Goal: Task Accomplishment & Management: Manage account settings

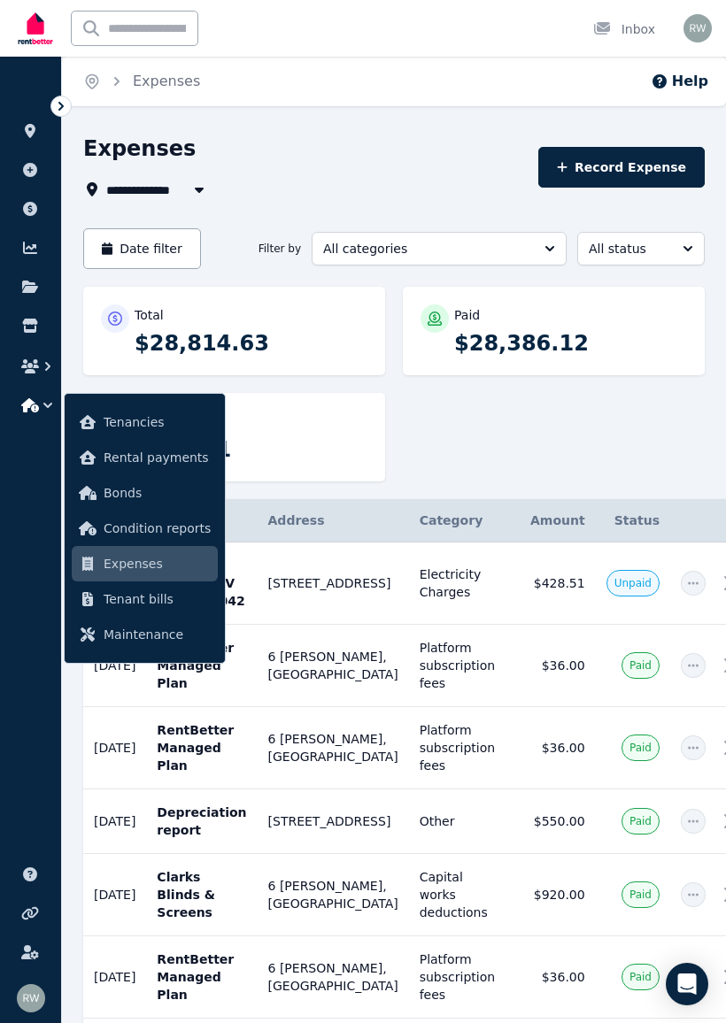
click at [581, 437] on div "Total $28,814.63 Paid $28,386.12 Unpaid $428.51" at bounding box center [393, 393] width 621 height 212
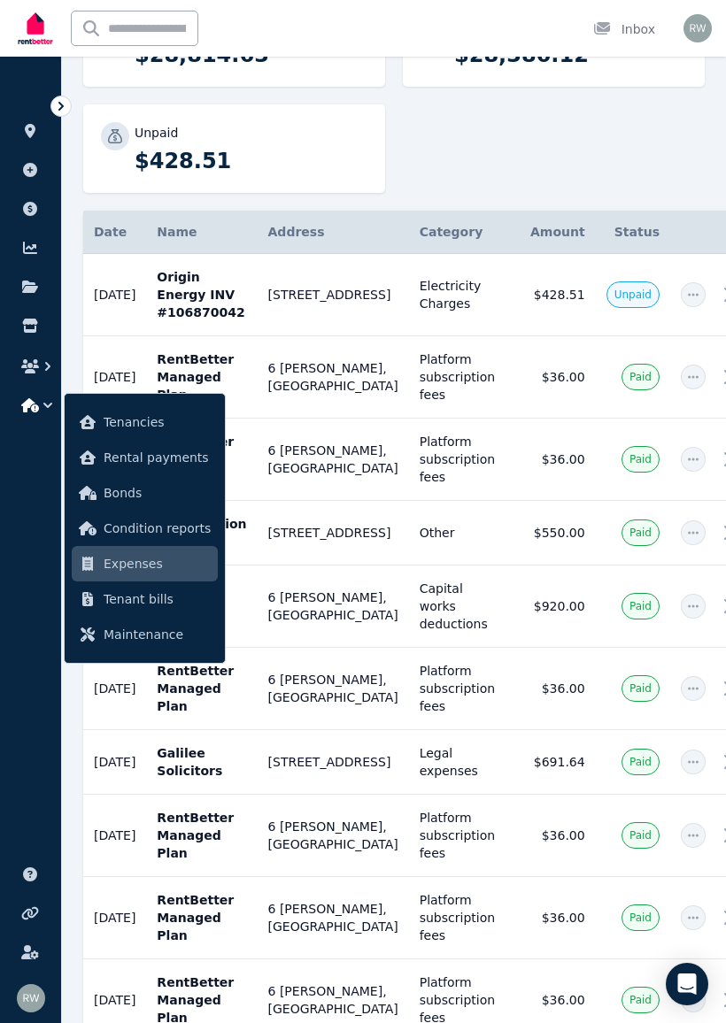
scroll to position [300, 0]
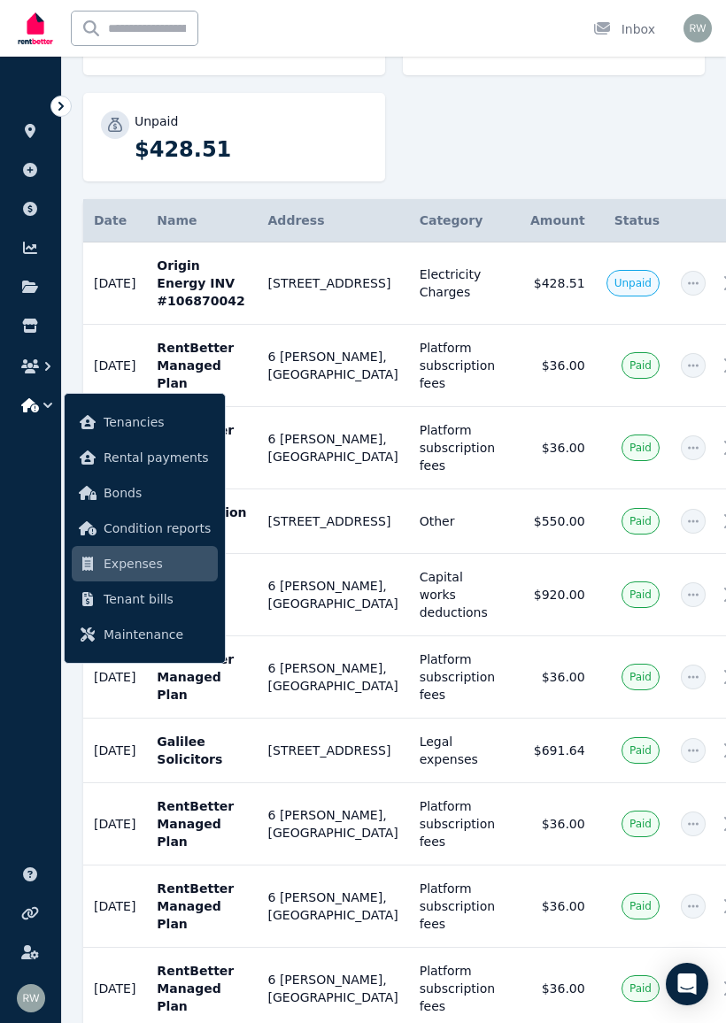
click at [246, 274] on p "Origin Energy INV #106870042" at bounding box center [201, 283] width 89 height 53
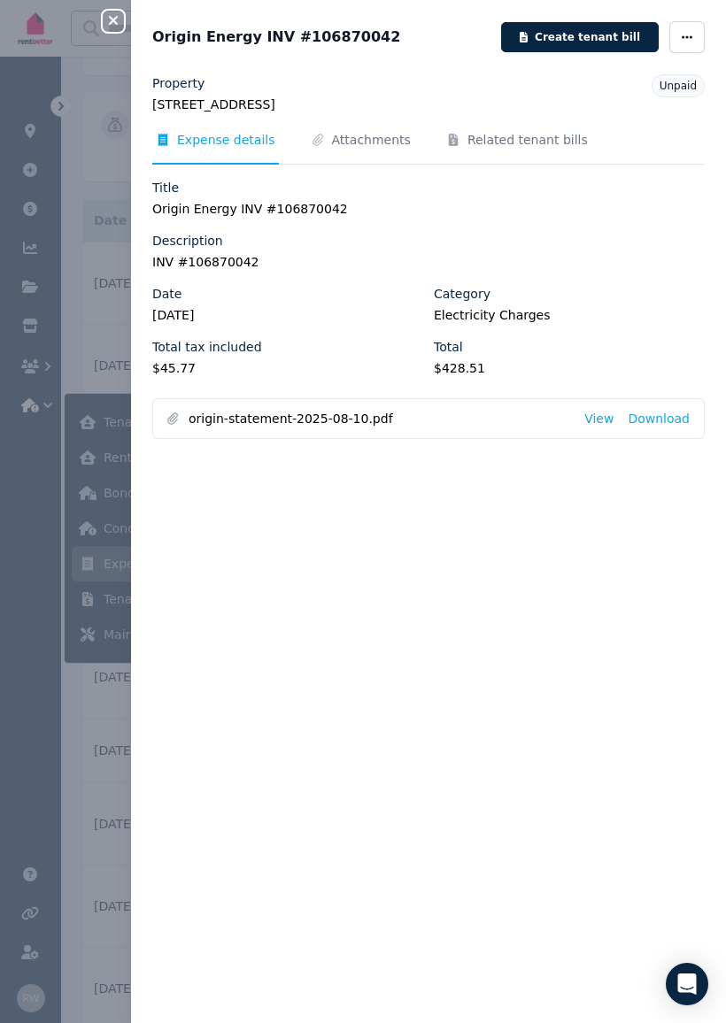
click at [690, 25] on span "button" at bounding box center [686, 37] width 35 height 32
click at [629, 157] on span "Mark as paid" at bounding box center [633, 159] width 113 height 21
click at [123, 14] on icon "button" at bounding box center [113, 20] width 21 height 14
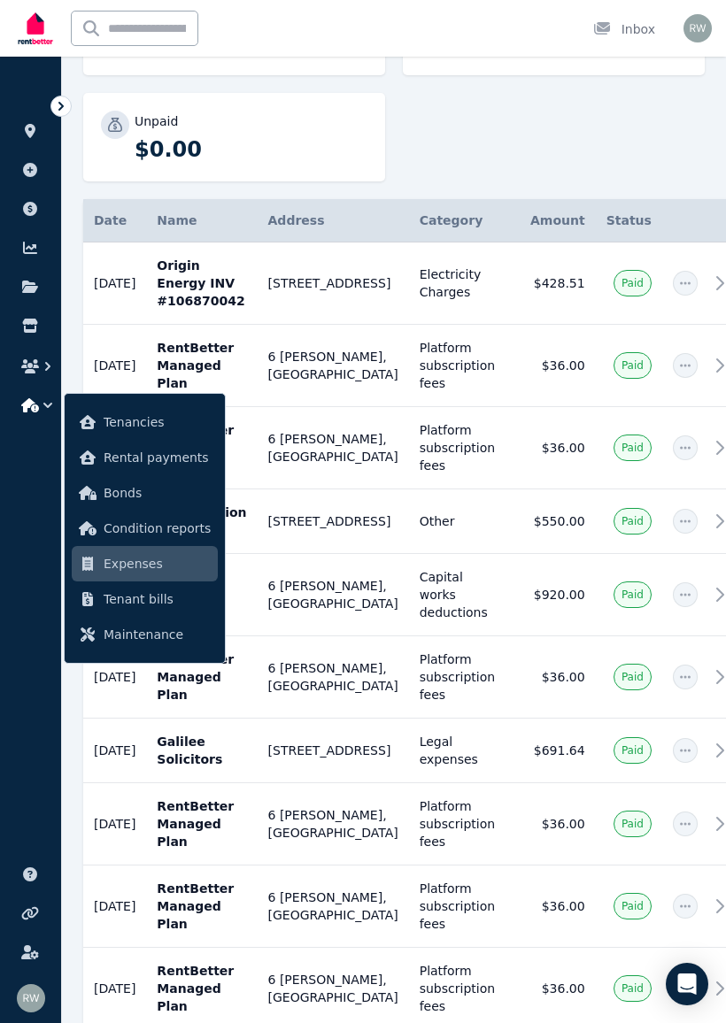
click at [31, 368] on icon "button" at bounding box center [30, 366] width 18 height 14
click at [38, 365] on icon "button" at bounding box center [30, 366] width 18 height 14
click at [46, 161] on link at bounding box center [30, 170] width 33 height 28
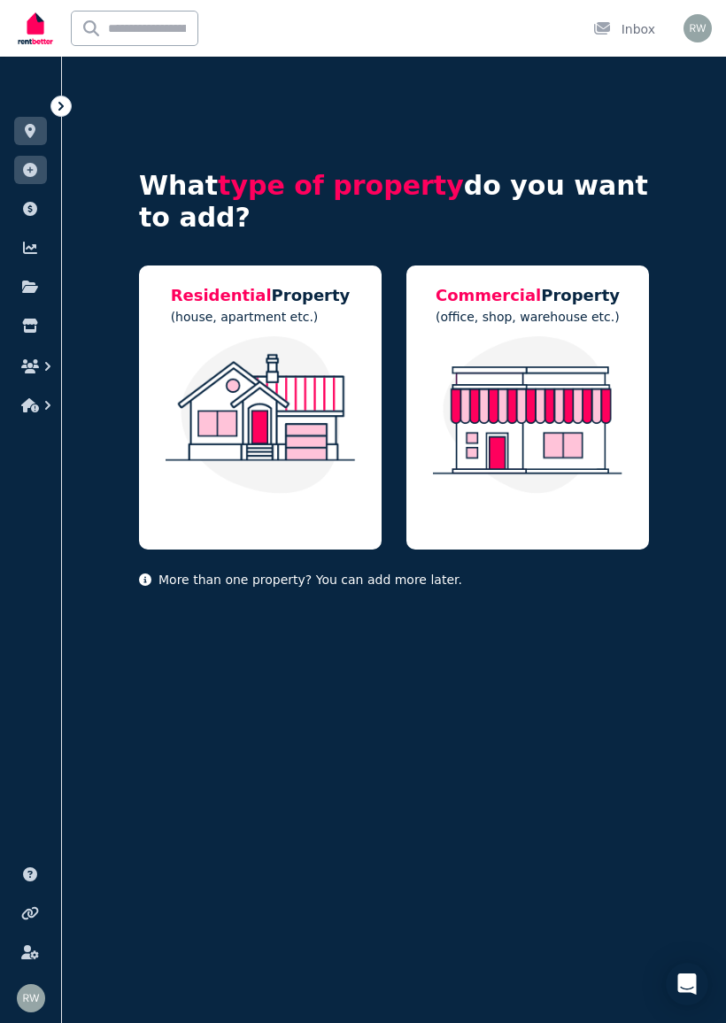
click at [27, 213] on icon at bounding box center [30, 209] width 14 height 14
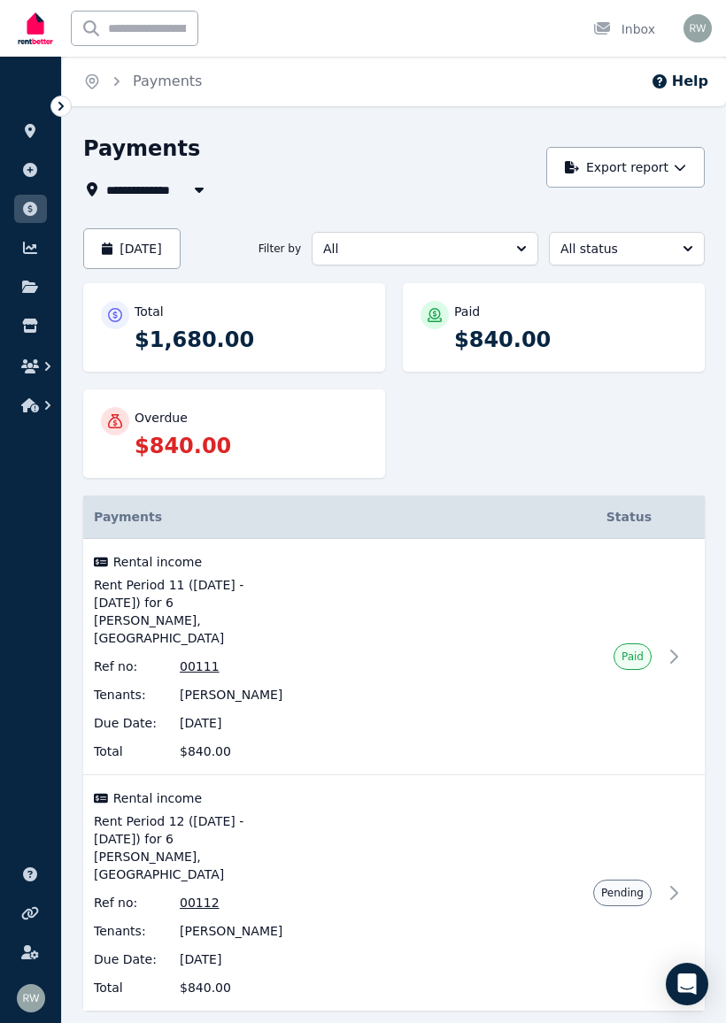
click at [241, 426] on div "Overdue" at bounding box center [251, 418] width 233 height 18
click at [182, 461] on div "Overdue $840.00" at bounding box center [234, 433] width 302 height 88
click at [192, 443] on p "$840.00" at bounding box center [251, 446] width 233 height 28
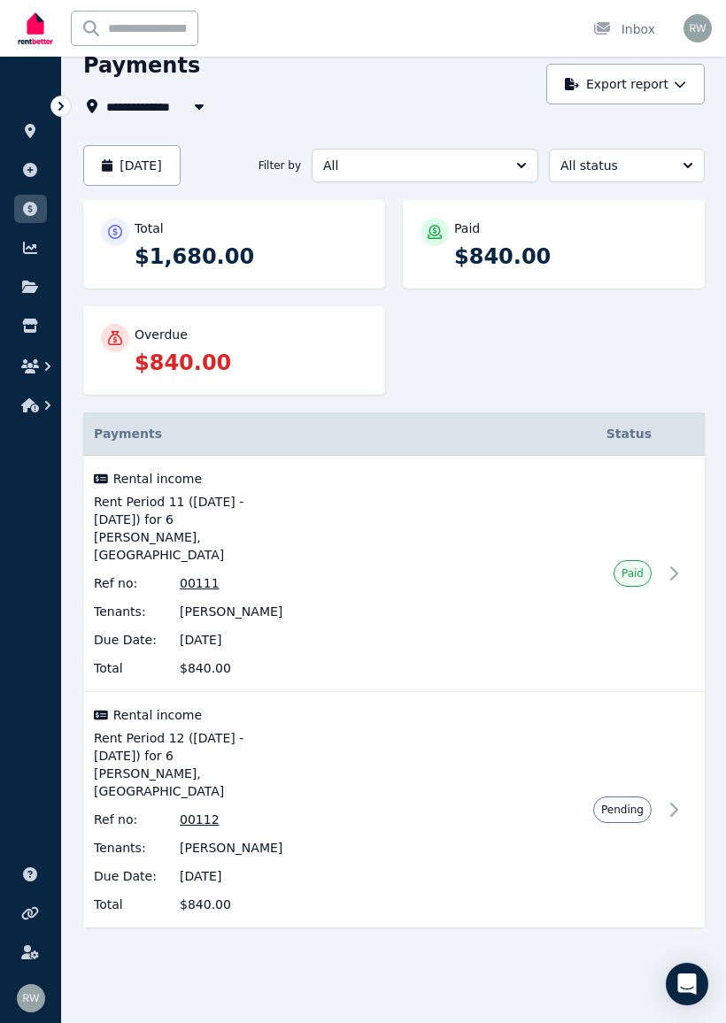
click at [657, 795] on td "Pending" at bounding box center [477, 810] width 369 height 236
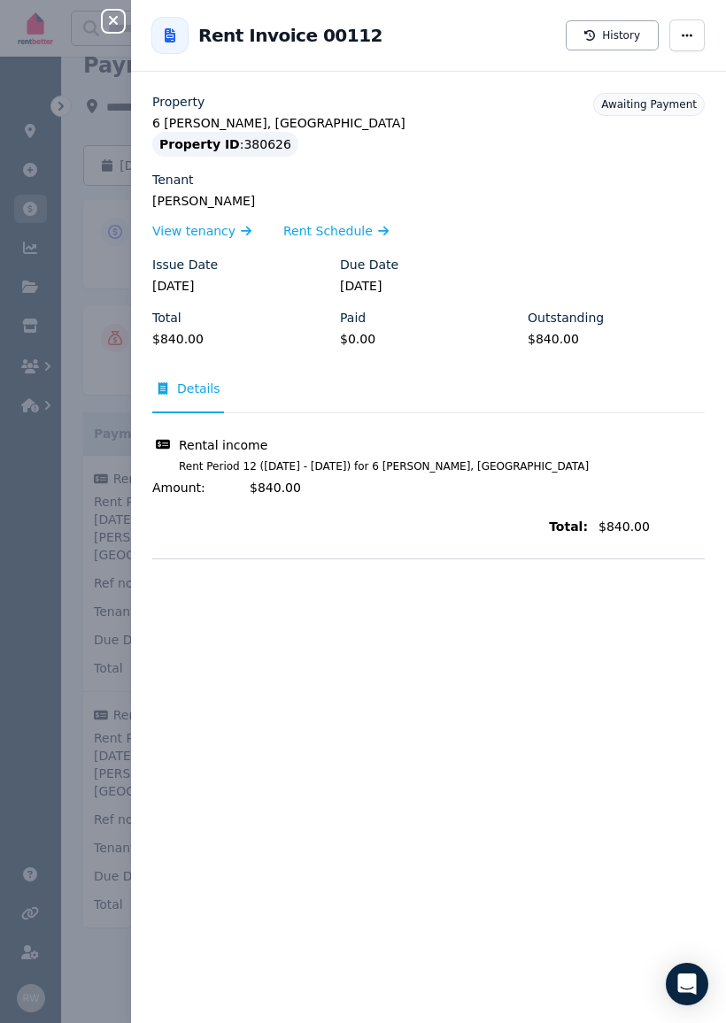
click at [682, 32] on icon "button" at bounding box center [687, 35] width 14 height 12
click at [633, 119] on span "Mark as paid" at bounding box center [633, 122] width 113 height 21
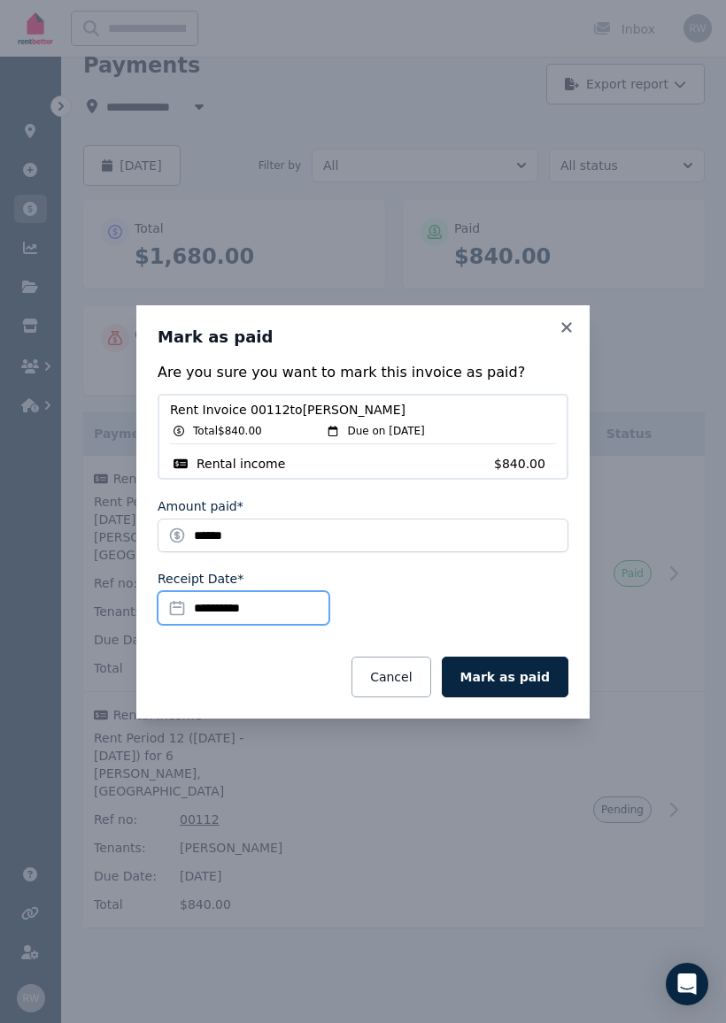
click at [278, 611] on input "**********" at bounding box center [244, 608] width 172 height 34
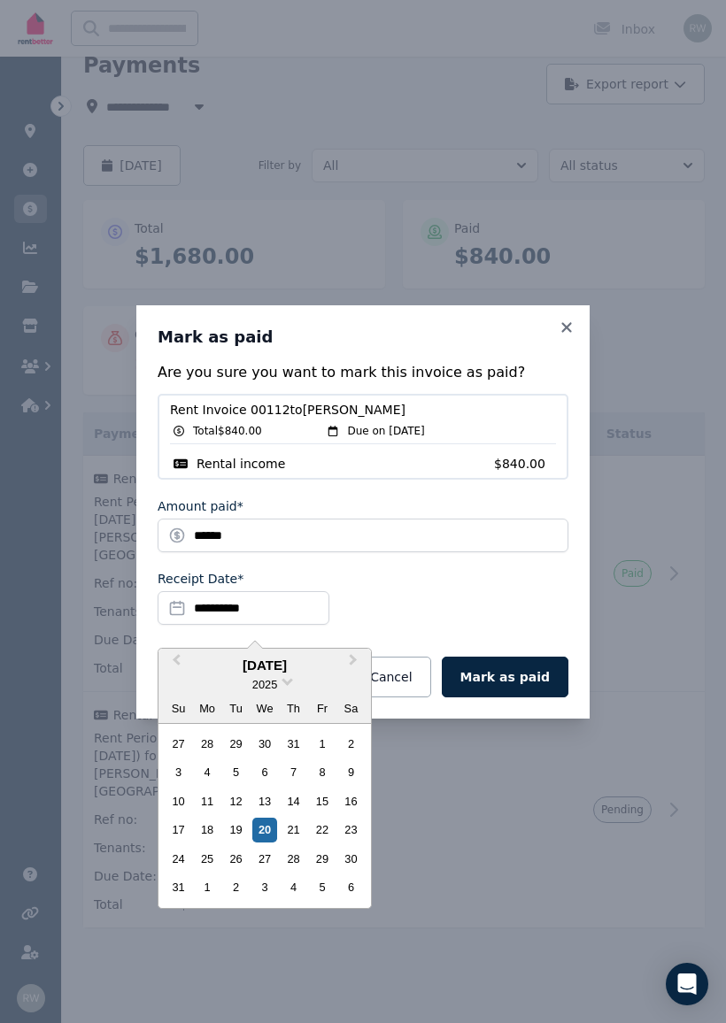
click at [331, 797] on div "15" at bounding box center [322, 801] width 24 height 24
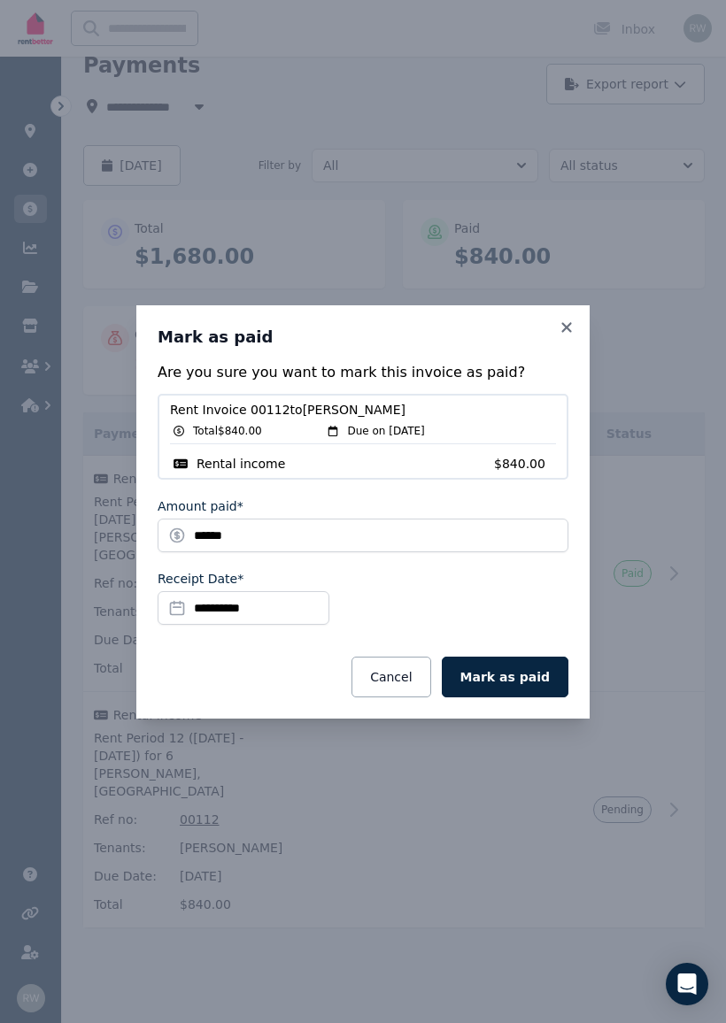
click at [537, 673] on button "Mark as paid" at bounding box center [505, 677] width 127 height 41
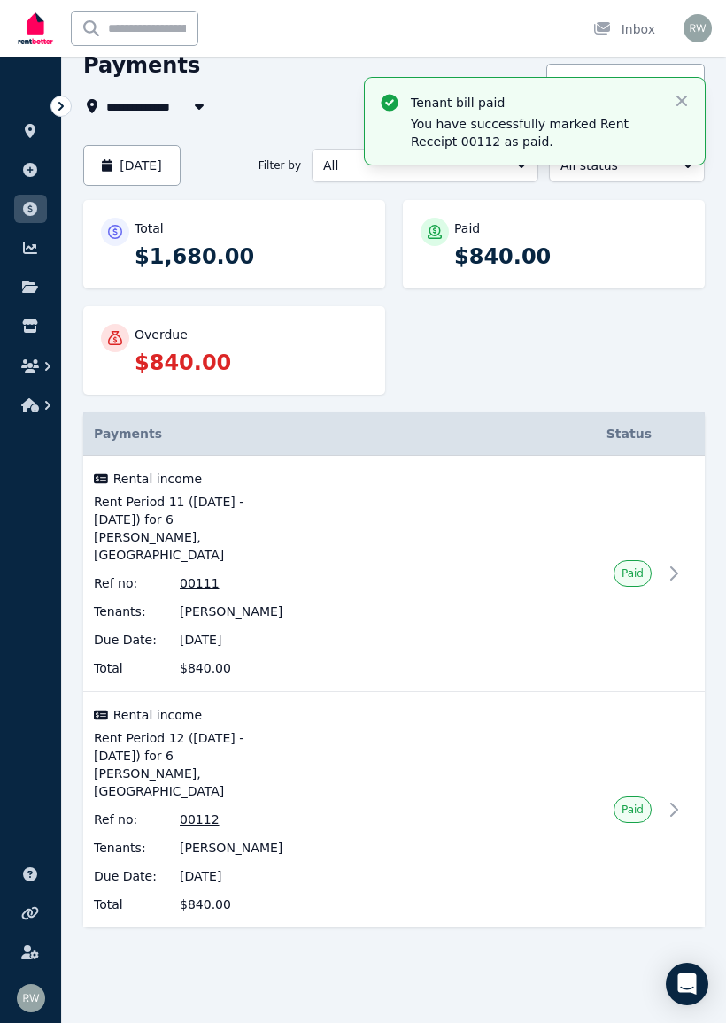
click at [570, 341] on div "Total $1,680.00 Paid $840.00 Overdue $840.00" at bounding box center [393, 306] width 621 height 212
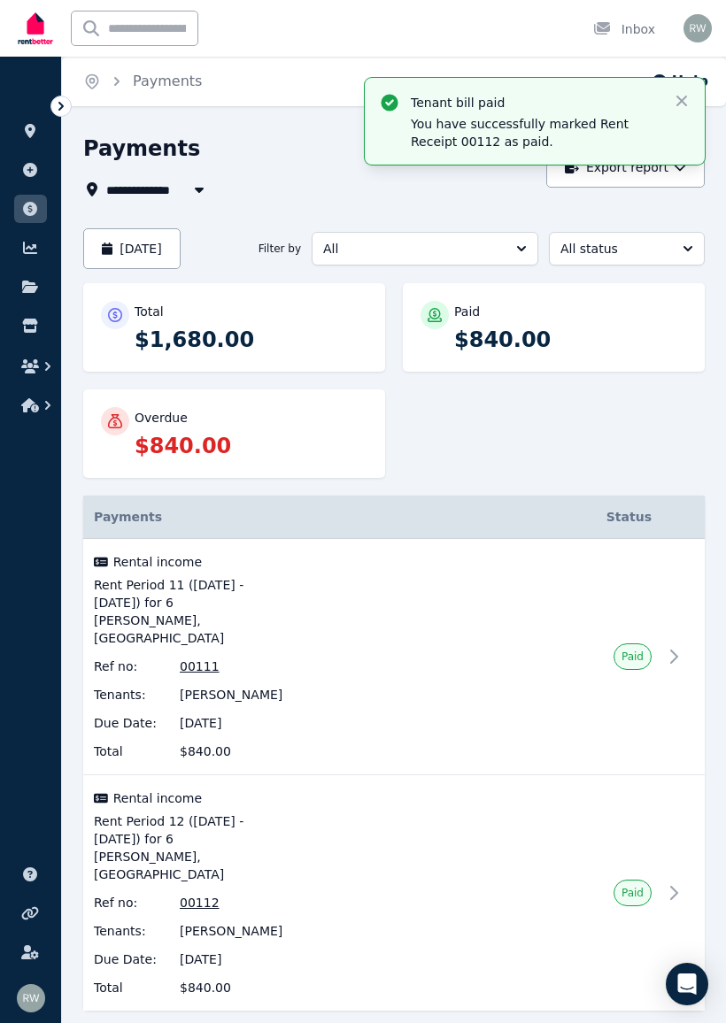
click at [674, 96] on icon "button" at bounding box center [682, 101] width 18 height 18
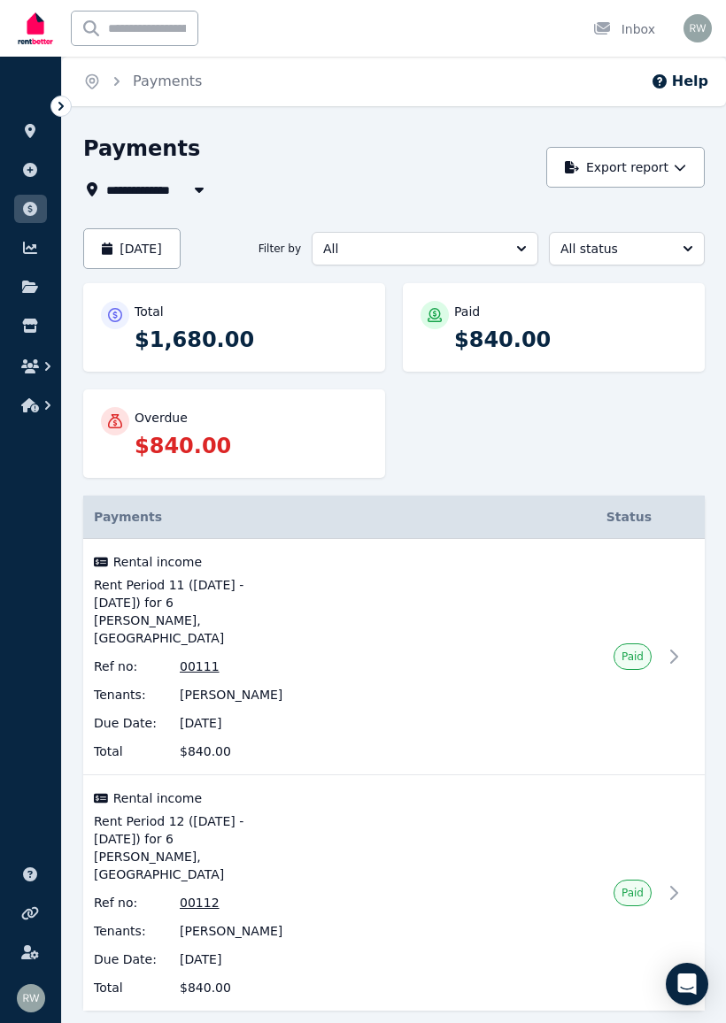
click at [34, 172] on icon at bounding box center [30, 170] width 14 height 14
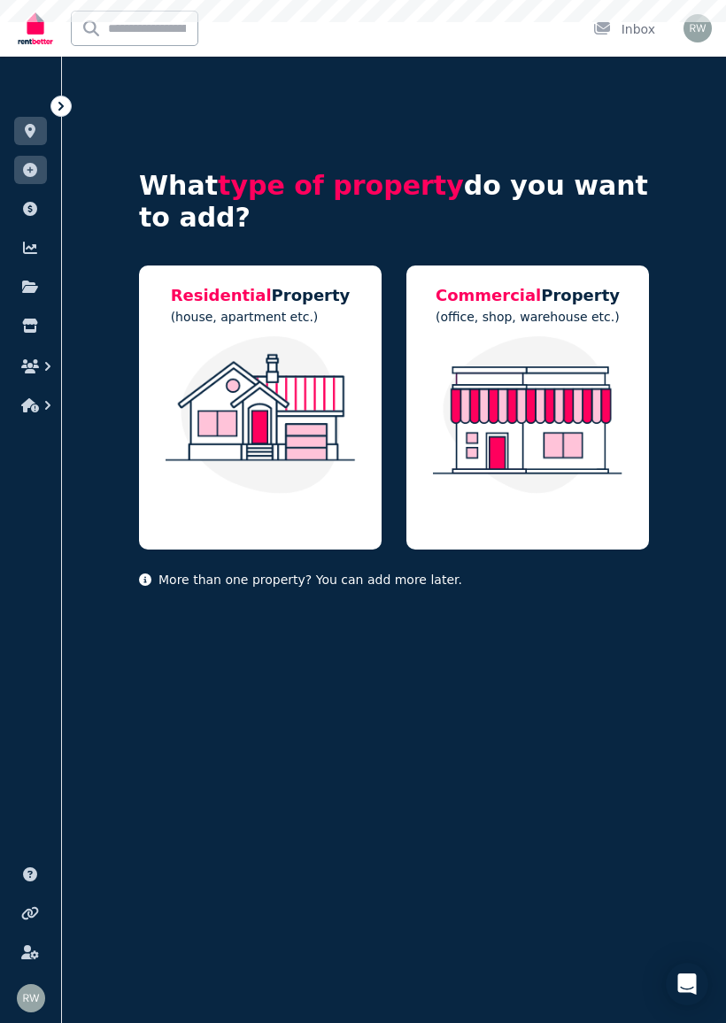
click at [20, 124] on link at bounding box center [30, 131] width 33 height 28
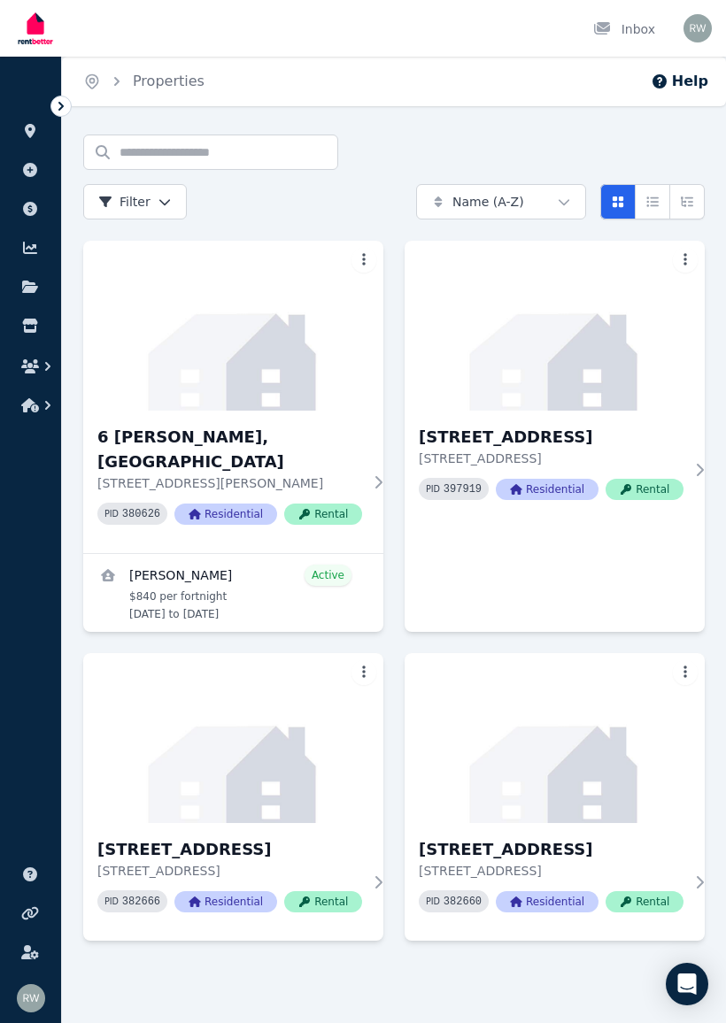
click at [66, 104] on icon at bounding box center [61, 106] width 18 height 18
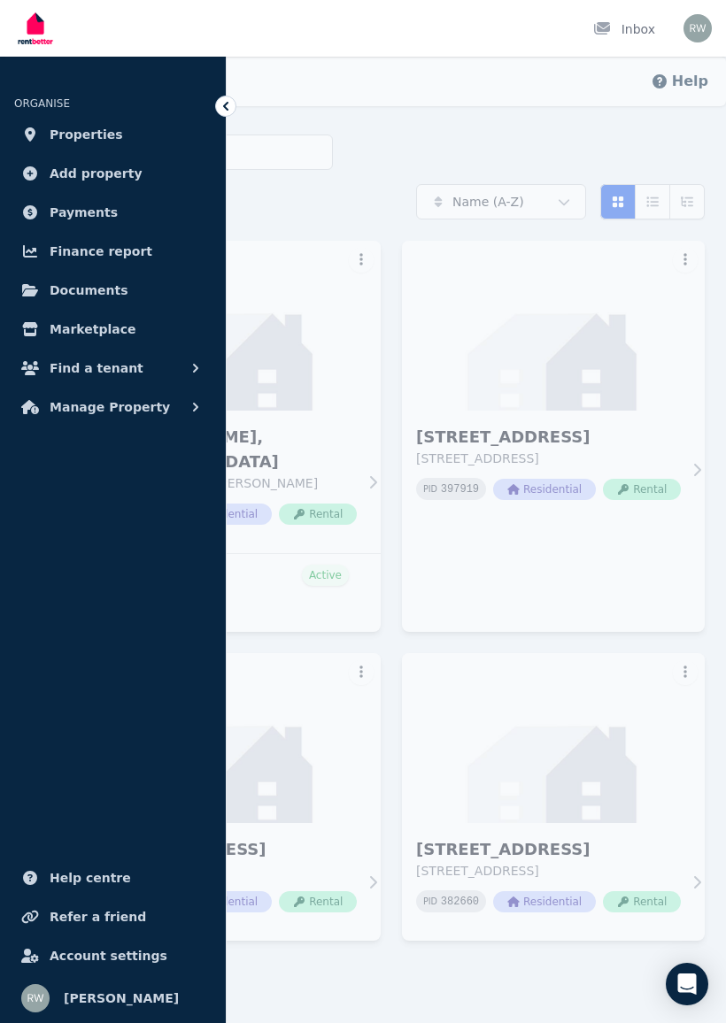
click at [106, 286] on span "Documents" at bounding box center [89, 290] width 79 height 21
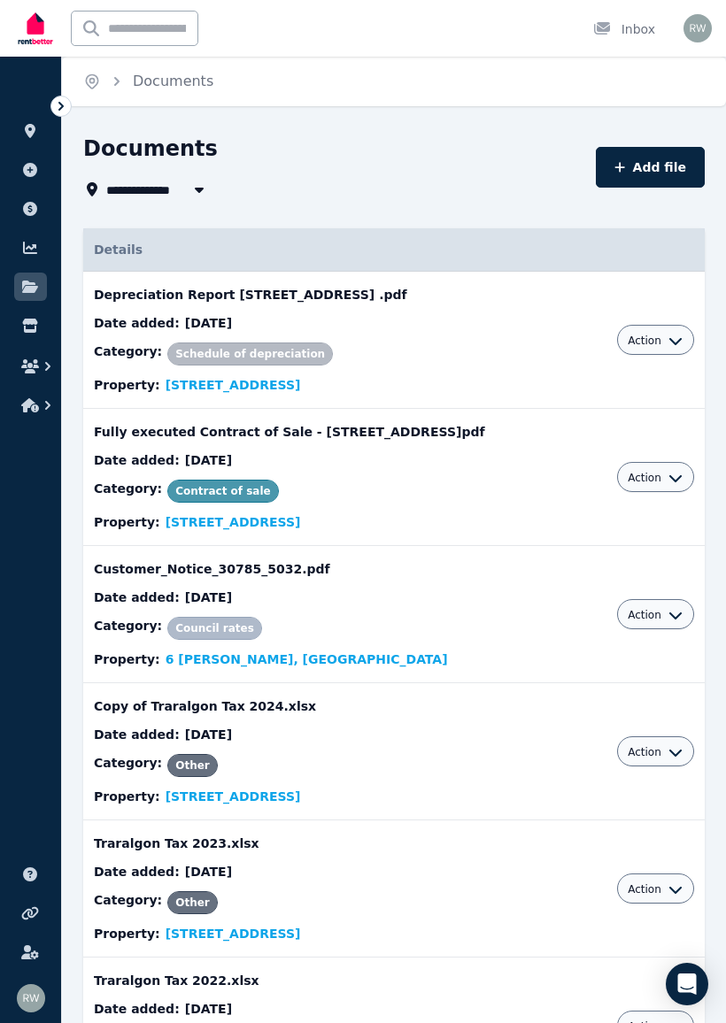
click at [27, 178] on link at bounding box center [30, 170] width 33 height 28
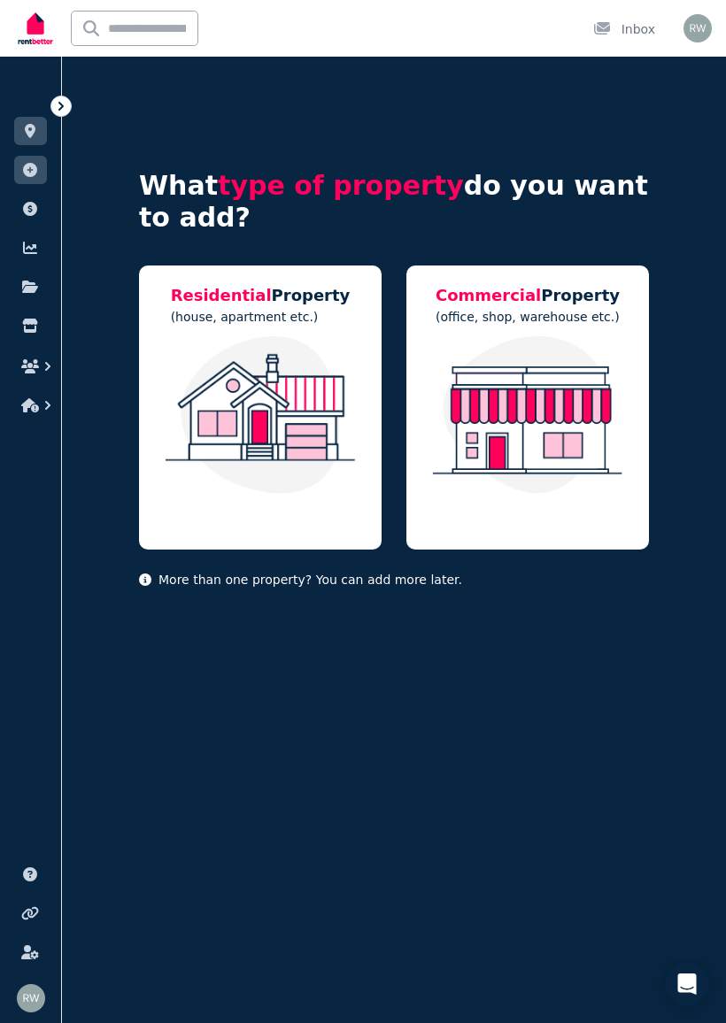
click at [23, 219] on link at bounding box center [30, 209] width 33 height 28
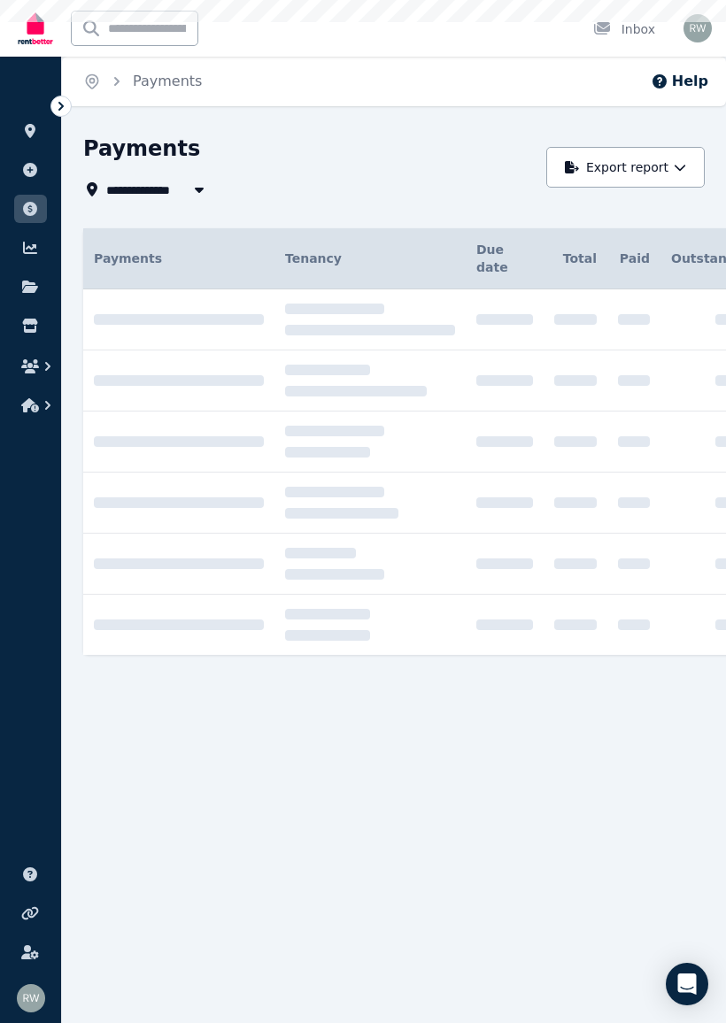
click at [35, 125] on icon at bounding box center [30, 131] width 18 height 14
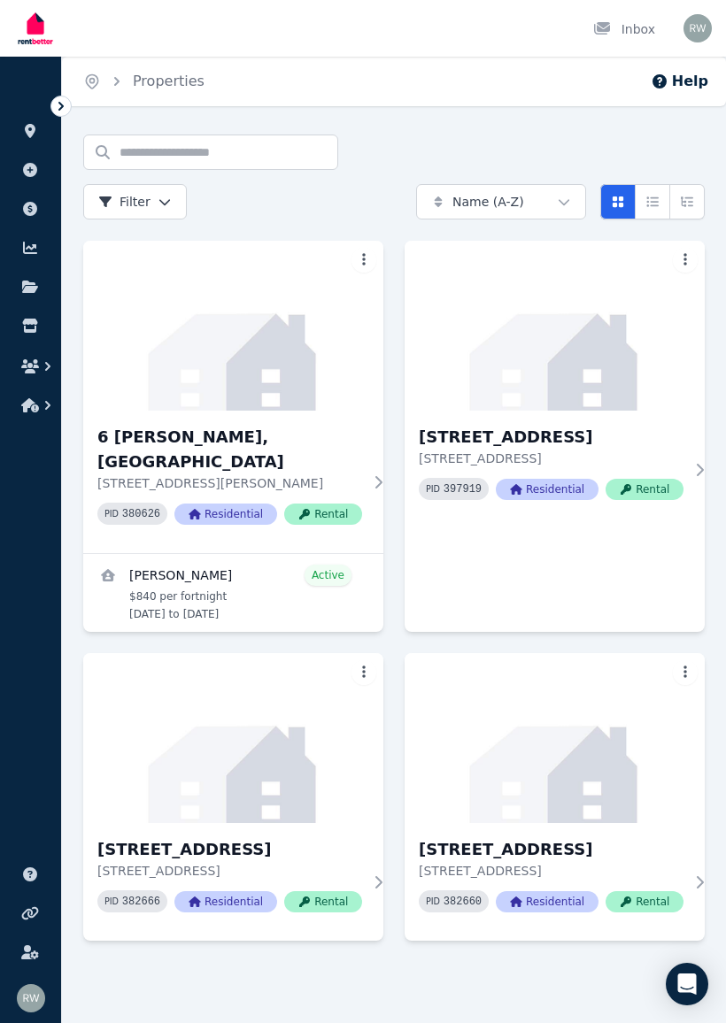
click at [645, 362] on img at bounding box center [554, 326] width 300 height 170
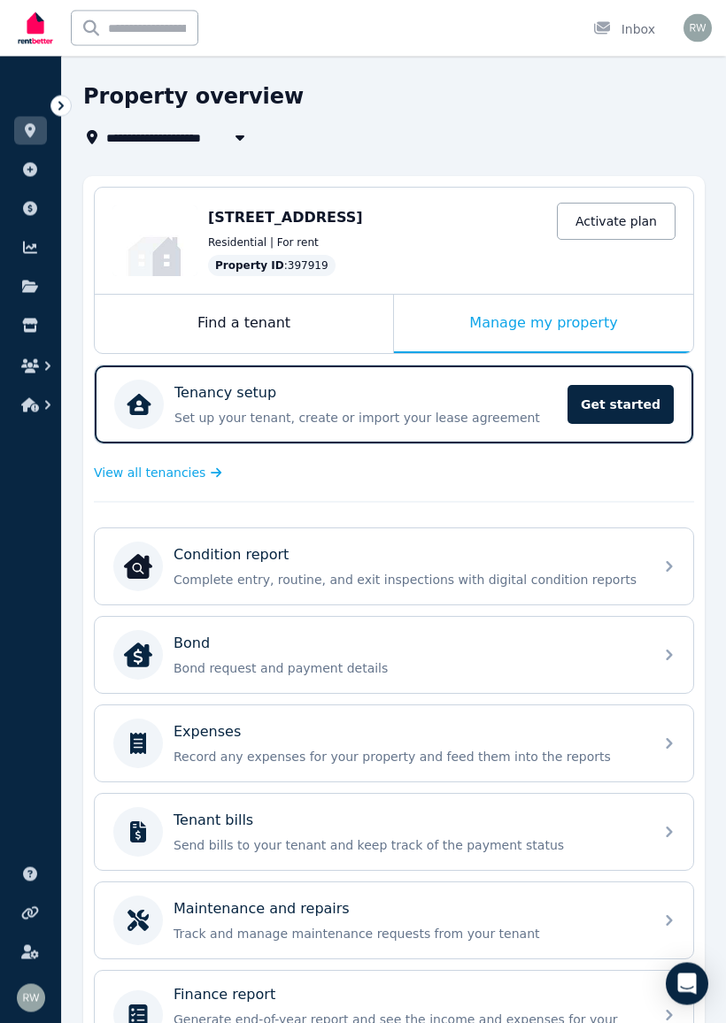
scroll to position [155, 0]
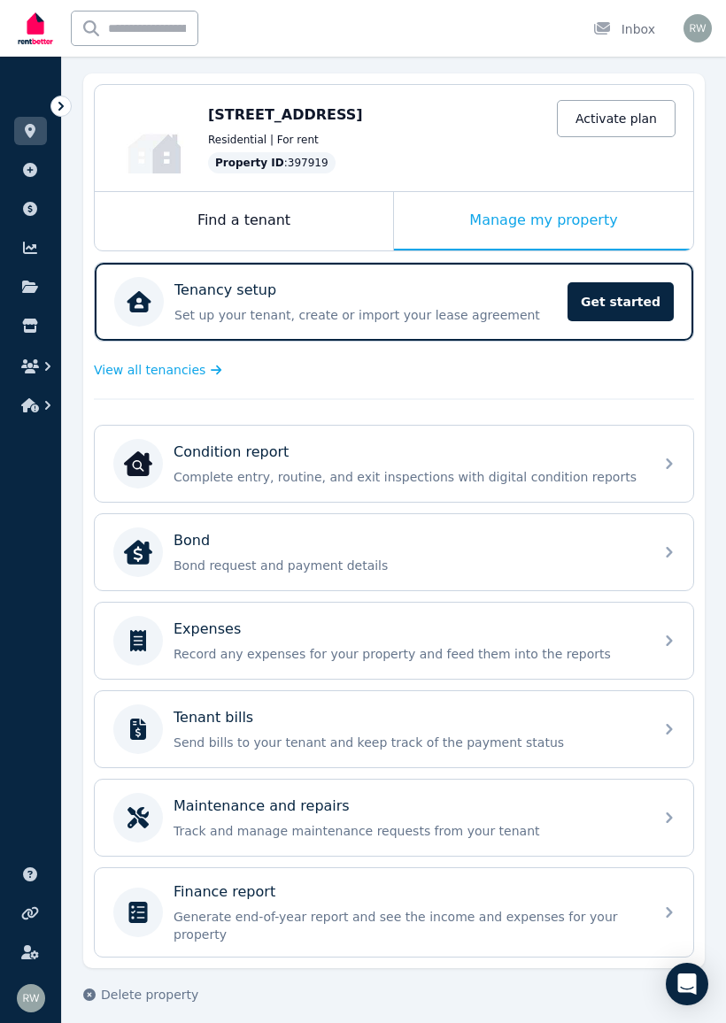
click at [596, 663] on div "Expenses Record any expenses for your property and feed them into the reports" at bounding box center [377, 641] width 529 height 50
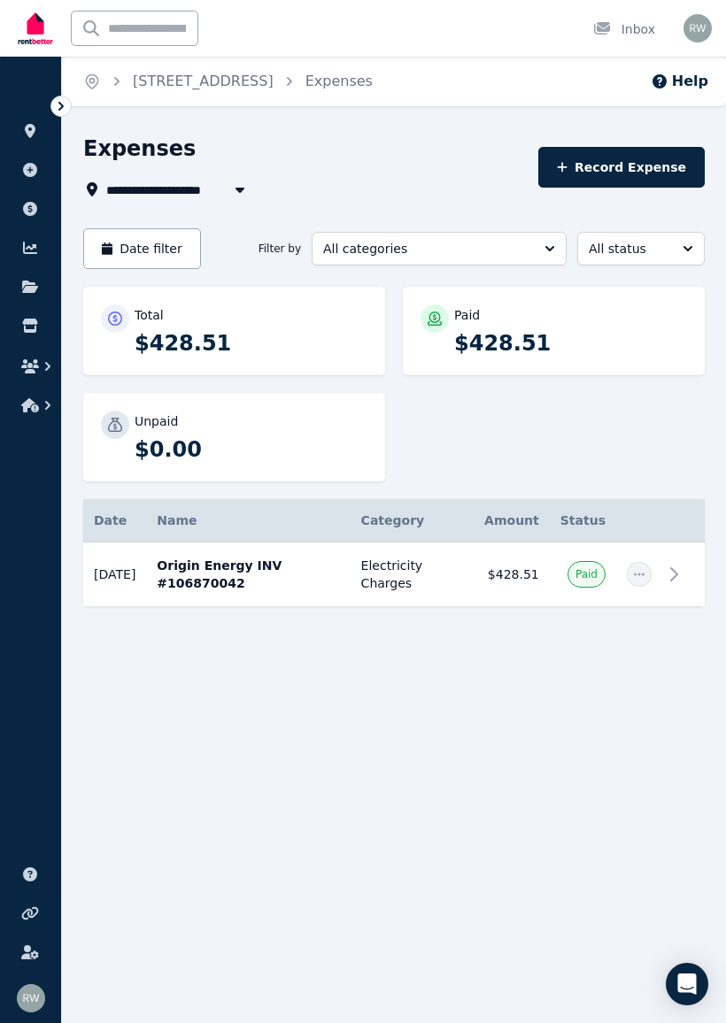
click at [635, 170] on button "Record Expense" at bounding box center [621, 167] width 166 height 41
select select "**********"
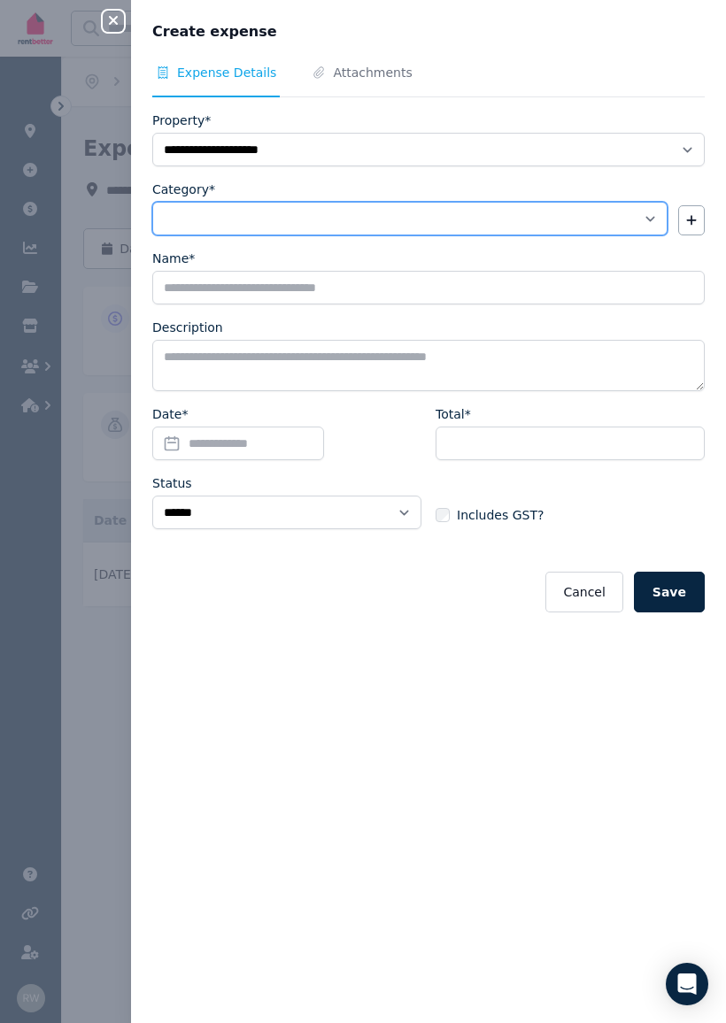
click at [427, 217] on select "**********" at bounding box center [409, 219] width 515 height 34
select select "**********"
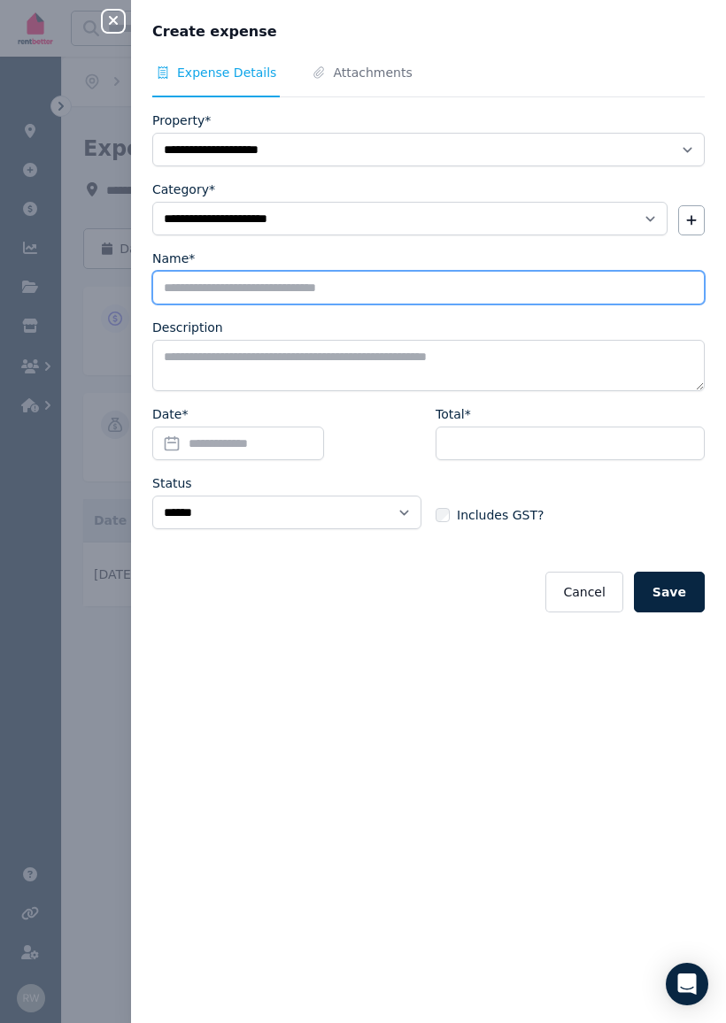
click at [543, 296] on input "Name*" at bounding box center [428, 288] width 552 height 34
type input "**********"
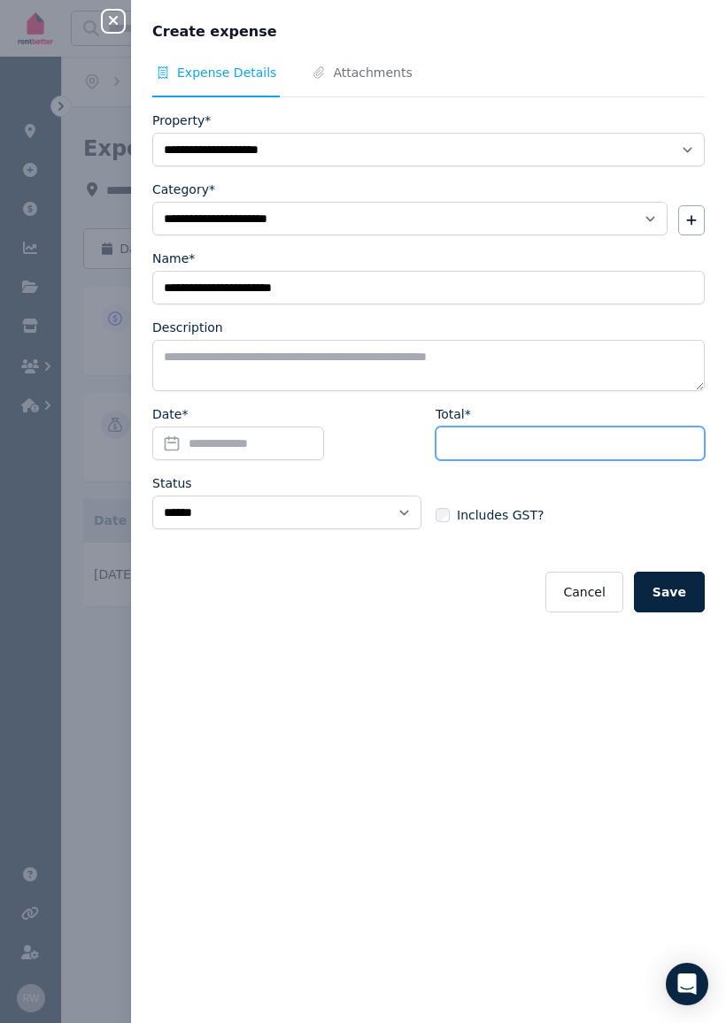
click at [560, 450] on input "Total*" at bounding box center [569, 444] width 269 height 34
click at [537, 447] on input "Total*" at bounding box center [569, 444] width 269 height 34
type input "*****"
click at [506, 519] on span "Includes GST?" at bounding box center [500, 515] width 87 height 18
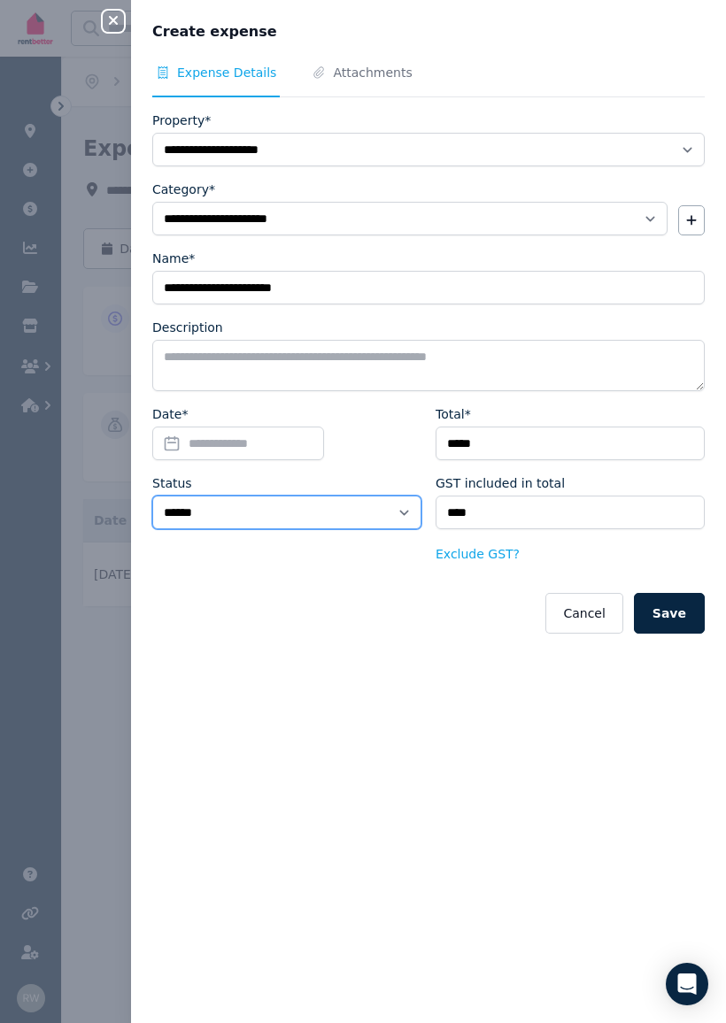
click at [348, 512] on select "****** ****" at bounding box center [286, 513] width 269 height 34
select select "**********"
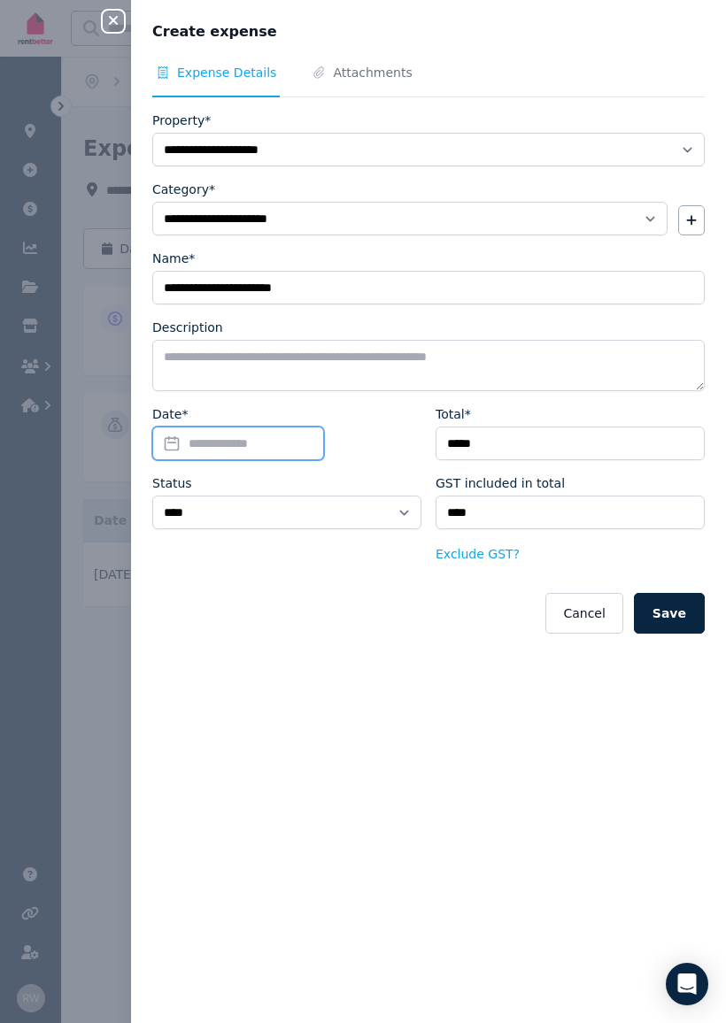
click at [324, 446] on input "Date*" at bounding box center [238, 444] width 172 height 34
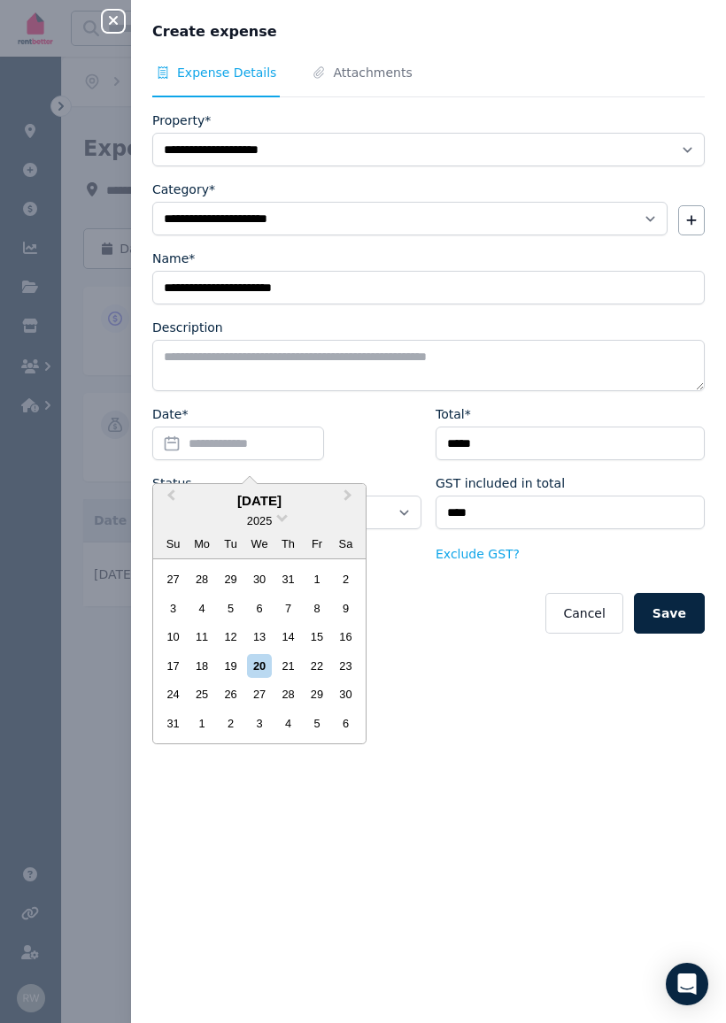
click at [258, 660] on div "20" at bounding box center [259, 666] width 24 height 24
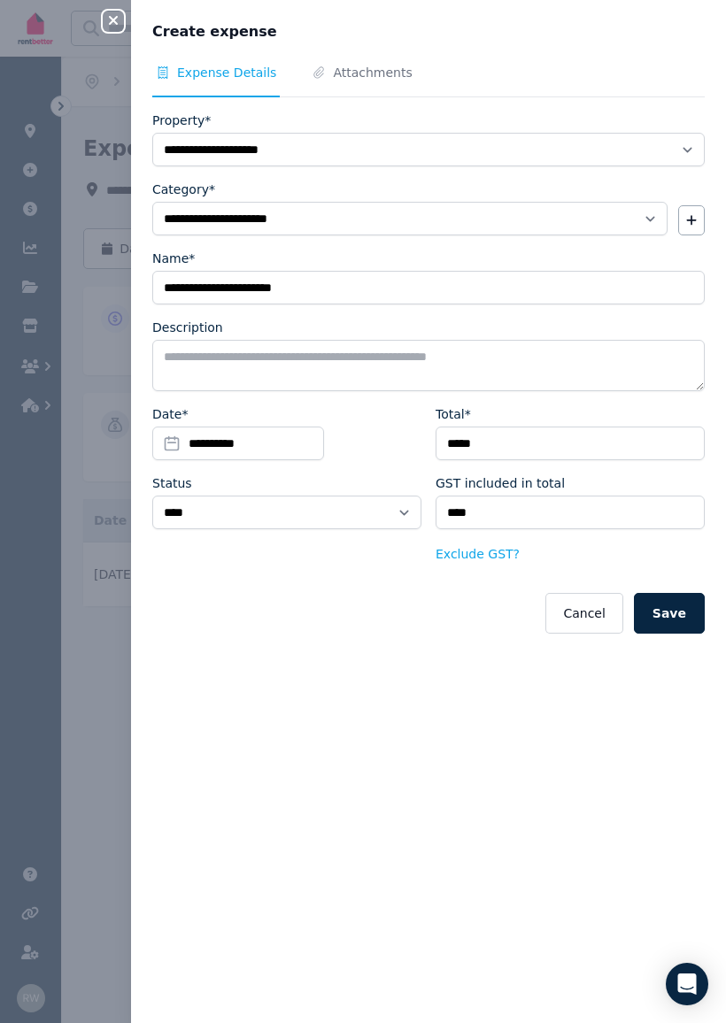
click at [684, 608] on button "Save" at bounding box center [669, 613] width 71 height 41
select select "**********"
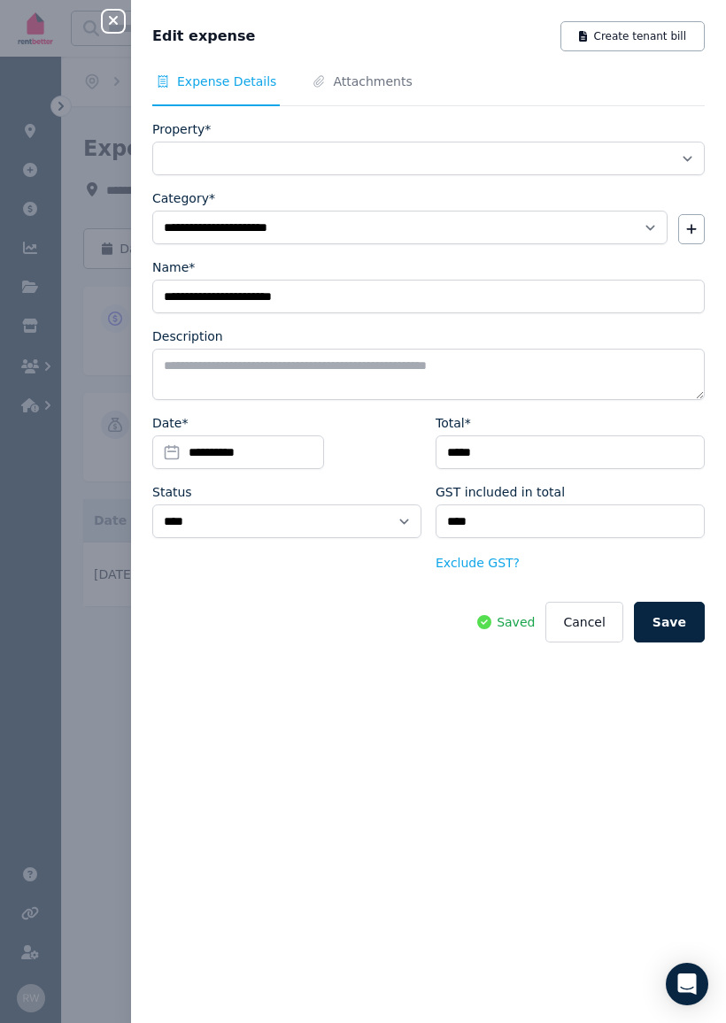
select select "**********"
click at [365, 84] on span "Attachments" at bounding box center [372, 82] width 79 height 18
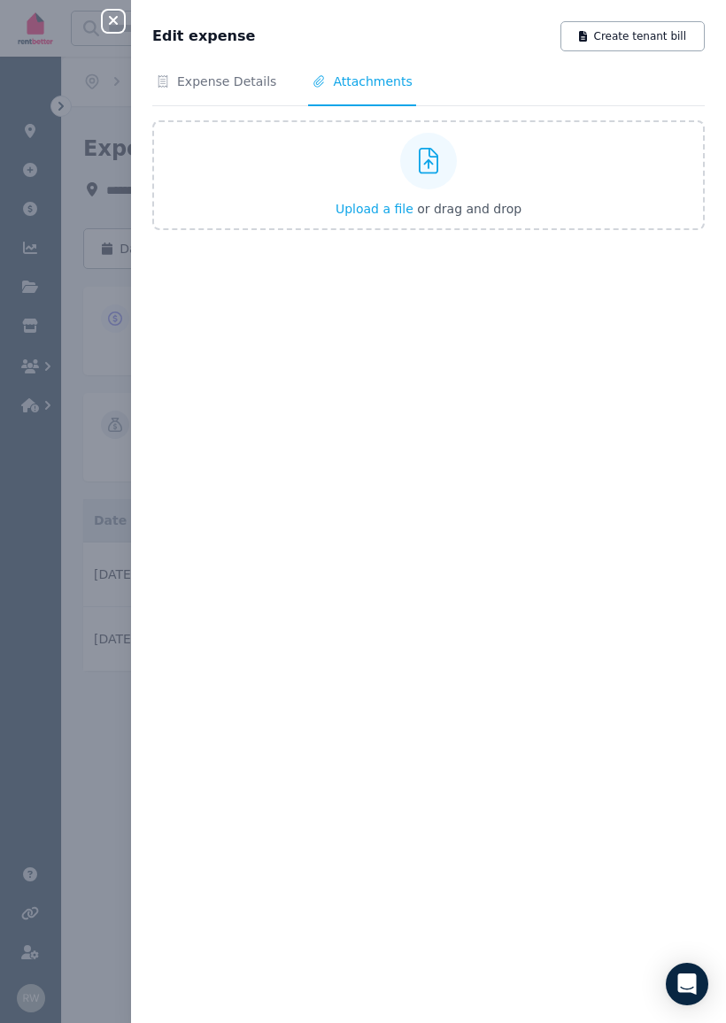
click at [406, 195] on div "Upload a file or drag and drop" at bounding box center [428, 175] width 186 height 106
click at [0, 0] on input "Upload a file or drag and drop" at bounding box center [0, 0] width 0 height 0
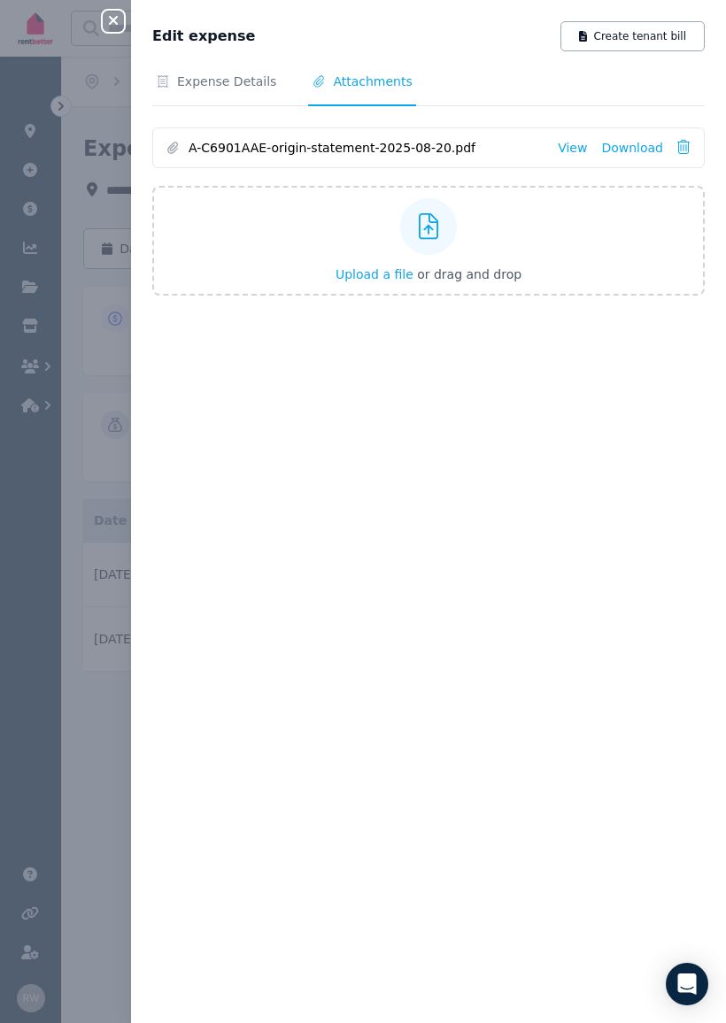
click at [121, 27] on icon "button" at bounding box center [113, 20] width 21 height 14
